Goal: Task Accomplishment & Management: Manage account settings

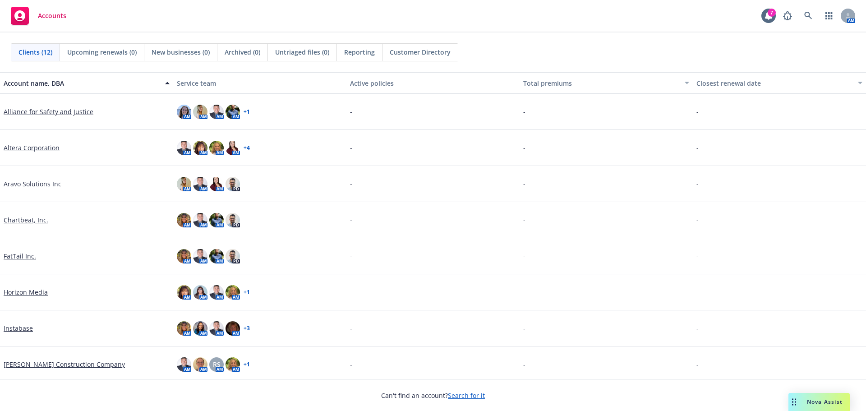
scroll to position [148, 0]
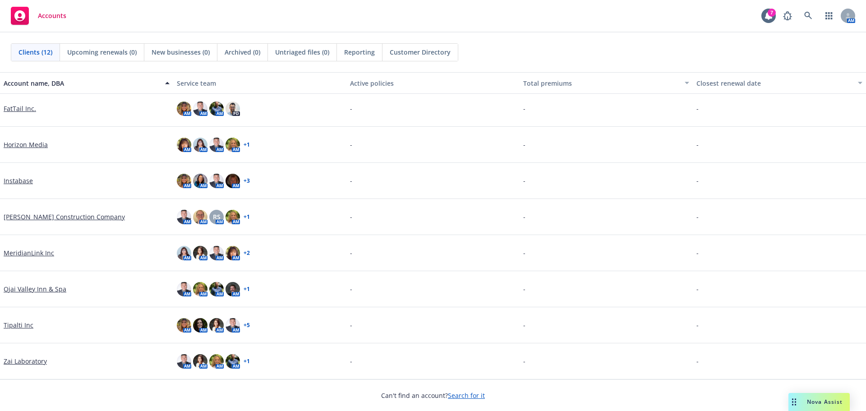
click at [37, 291] on link "Ojai Valley Inn & Spa" at bounding box center [35, 288] width 63 height 9
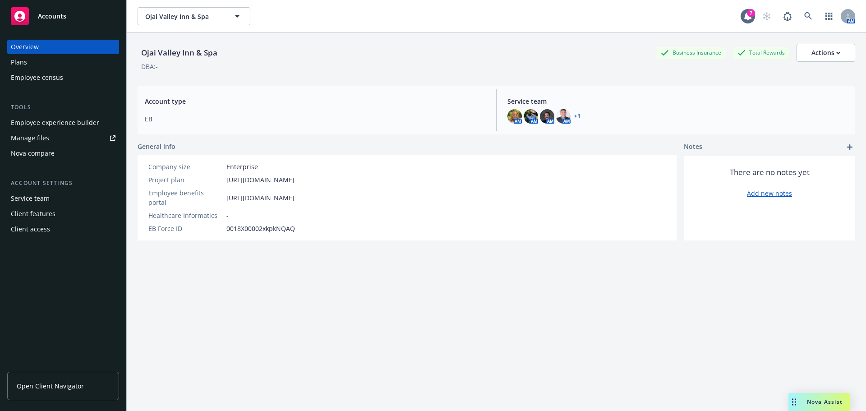
click at [57, 135] on link "Manage files" at bounding box center [63, 138] width 112 height 14
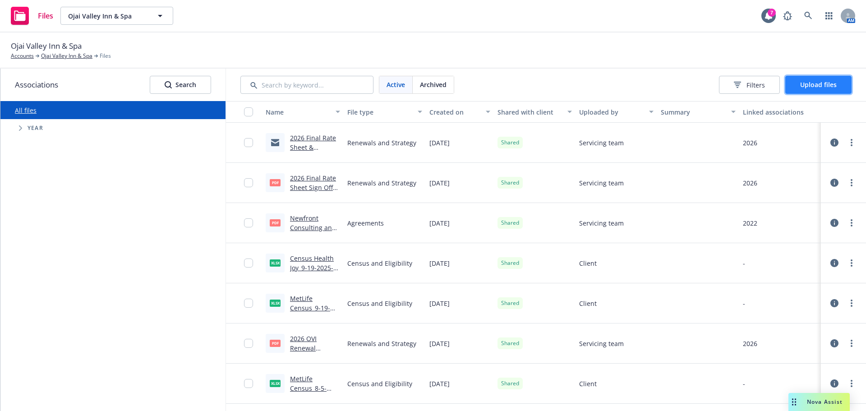
click at [815, 84] on span "Upload files" at bounding box center [818, 84] width 37 height 9
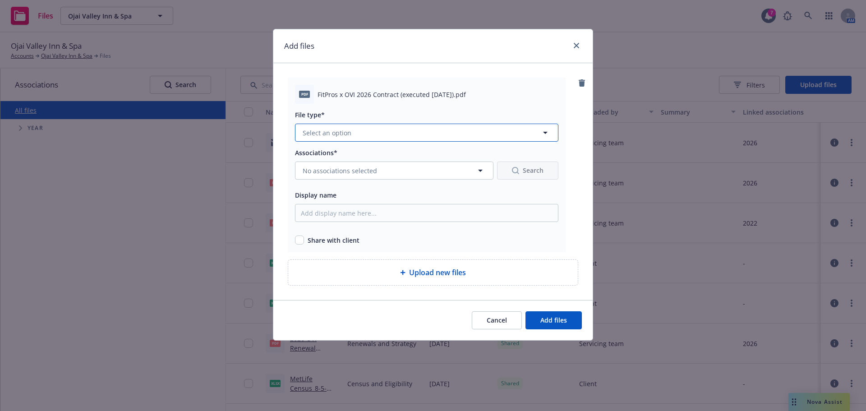
click at [387, 132] on button "Select an option" at bounding box center [426, 133] width 263 height 18
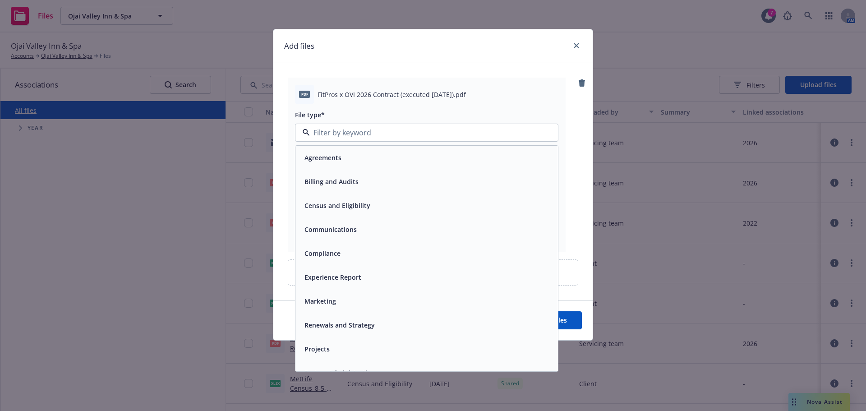
click at [374, 158] on div "Agreements" at bounding box center [427, 157] width 252 height 13
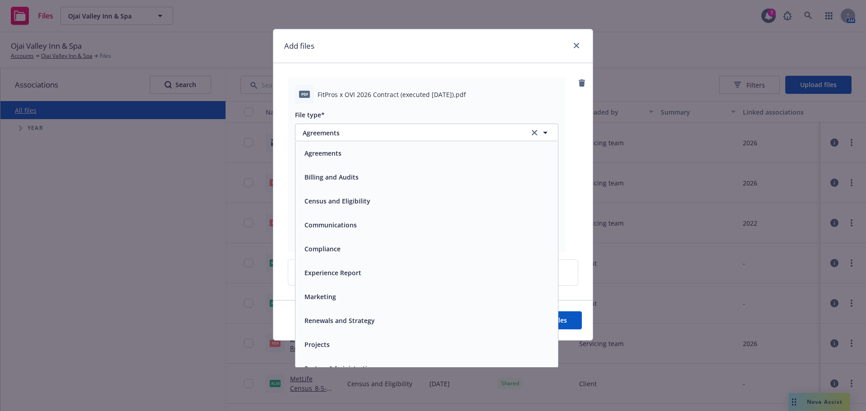
click at [355, 179] on button "No associations selected" at bounding box center [394, 171] width 198 height 18
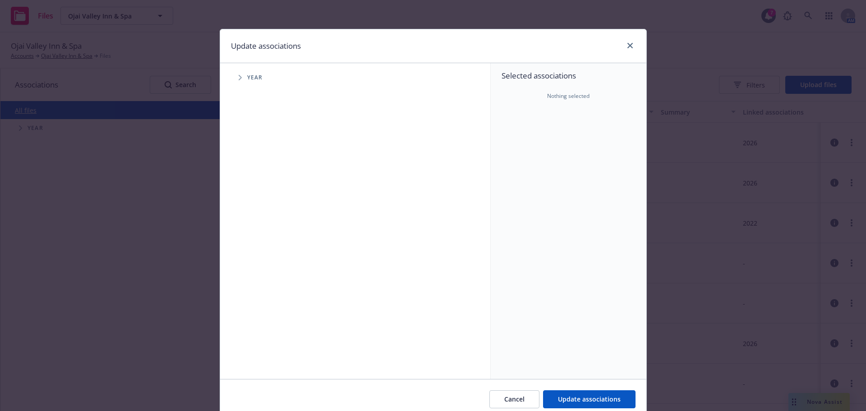
click at [241, 78] on span "Tree Example" at bounding box center [240, 77] width 14 height 14
click at [249, 218] on span "Tree Example" at bounding box center [251, 222] width 14 height 14
click at [260, 237] on span "Tree Example" at bounding box center [262, 241] width 14 height 14
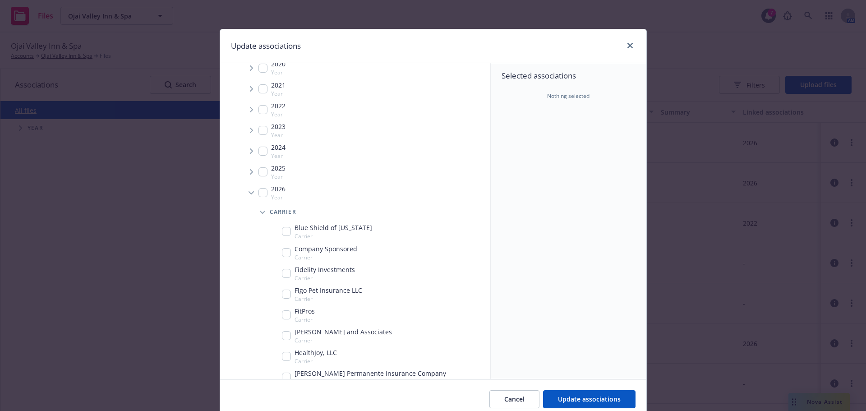
scroll to position [45, 0]
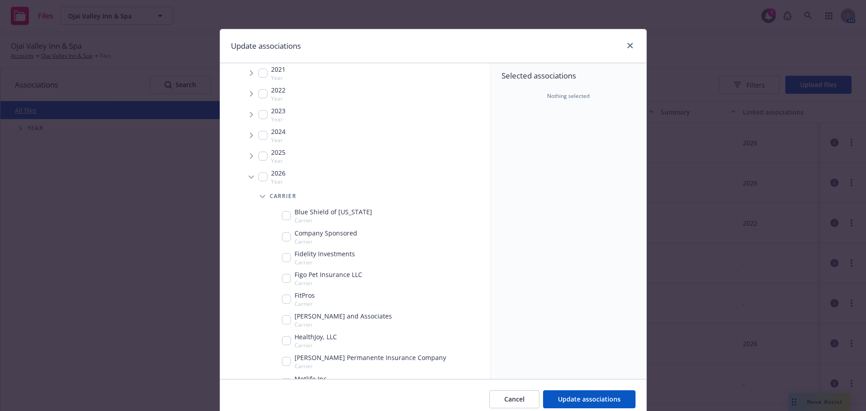
click at [282, 292] on div "FitPros Carrier" at bounding box center [298, 299] width 33 height 17
checkbox input "true"
click at [571, 392] on button "Update associations" at bounding box center [589, 399] width 92 height 18
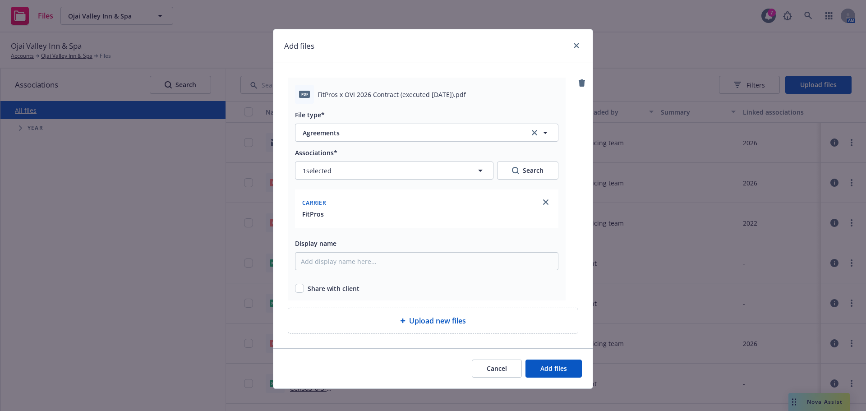
click at [440, 91] on span "FitPros x OVI 2026 Contract (executed [DATE]).pdf" at bounding box center [392, 94] width 148 height 9
copy span "FitPros x OVI 2026 Contract (executed [DATE]).pdf"
click at [339, 260] on input "Display name" at bounding box center [426, 261] width 263 height 18
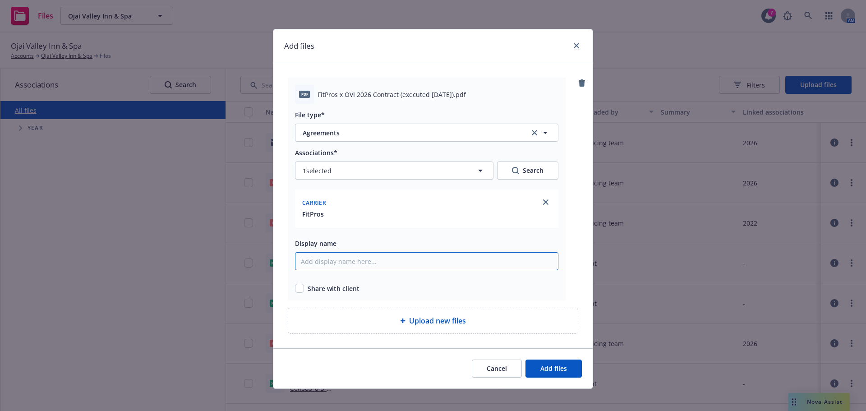
paste input "FitPros x OVI 2026 Contract (executed [DATE]).pdf"
type input "FitPros x OVI 2026 Contract (executed [DATE])"
click at [296, 289] on input "checkbox" at bounding box center [299, 288] width 9 height 9
checkbox input "true"
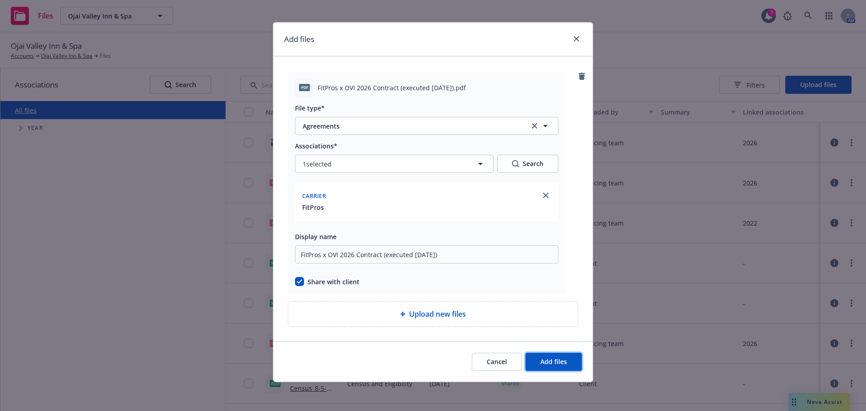
click at [556, 359] on span "Add files" at bounding box center [553, 361] width 27 height 9
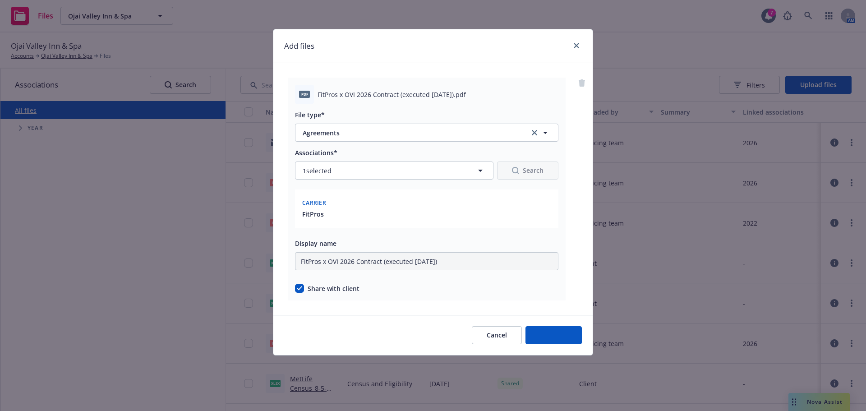
scroll to position [0, 0]
